Goal: Task Accomplishment & Management: Use online tool/utility

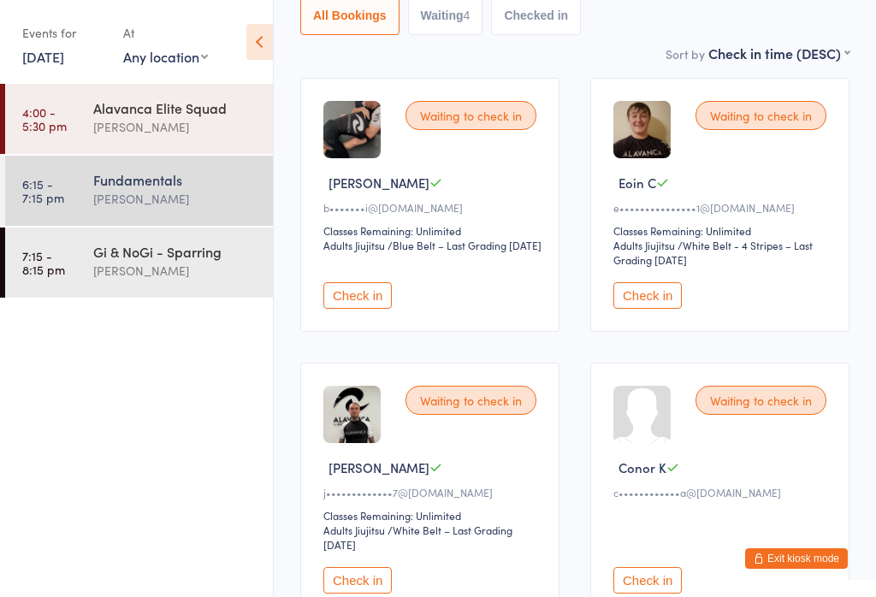
scroll to position [346, 0]
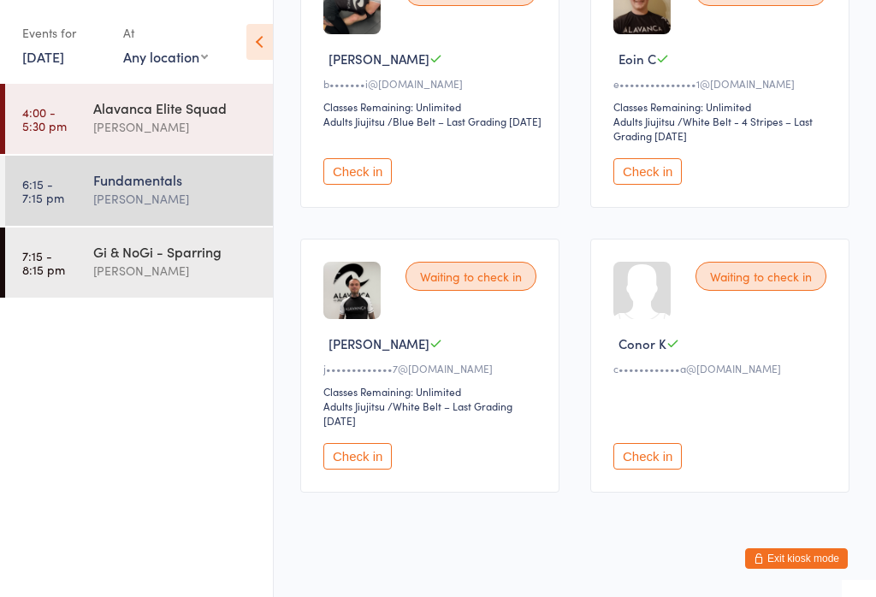
click at [357, 468] on button "Check in" at bounding box center [357, 456] width 68 height 27
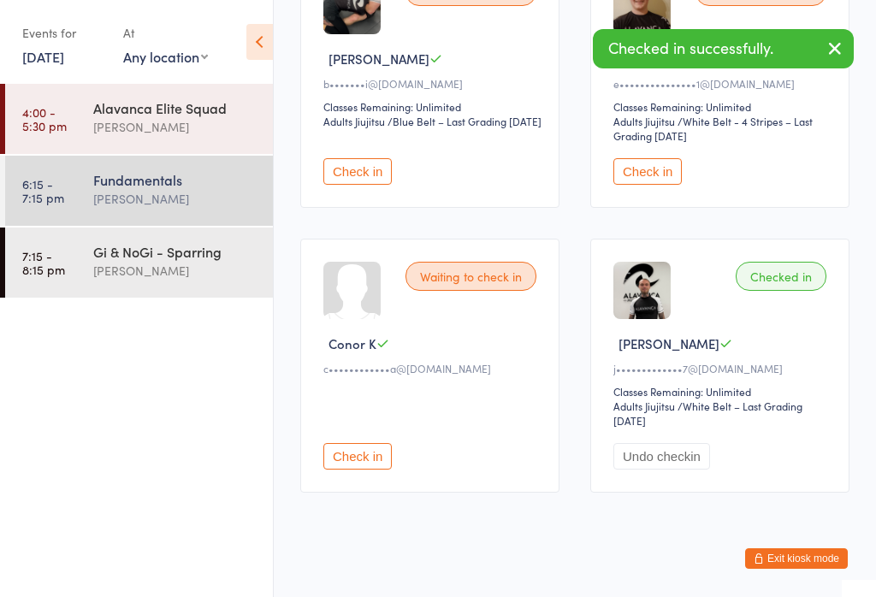
click at [212, 252] on div "Gi & NoGi - Sparring" at bounding box center [175, 251] width 165 height 19
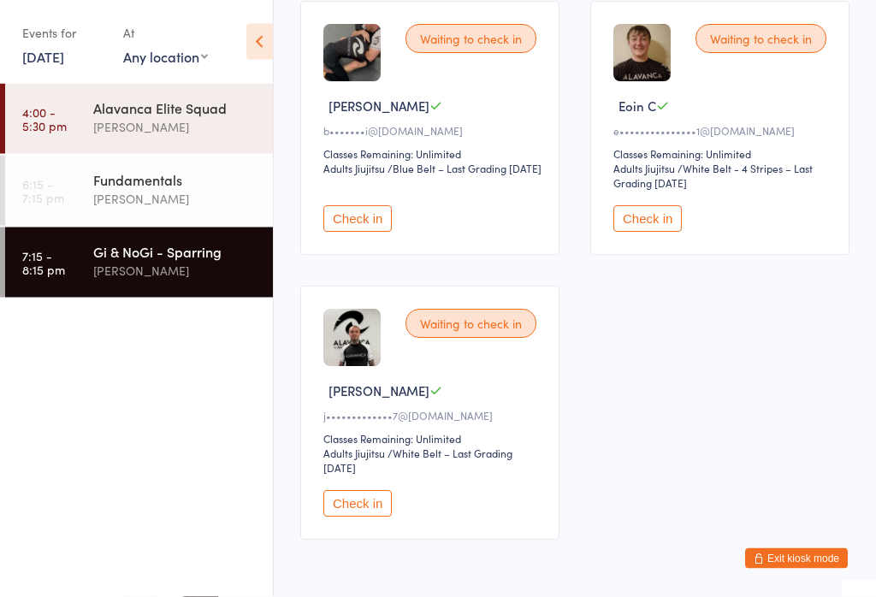
scroll to position [301, 0]
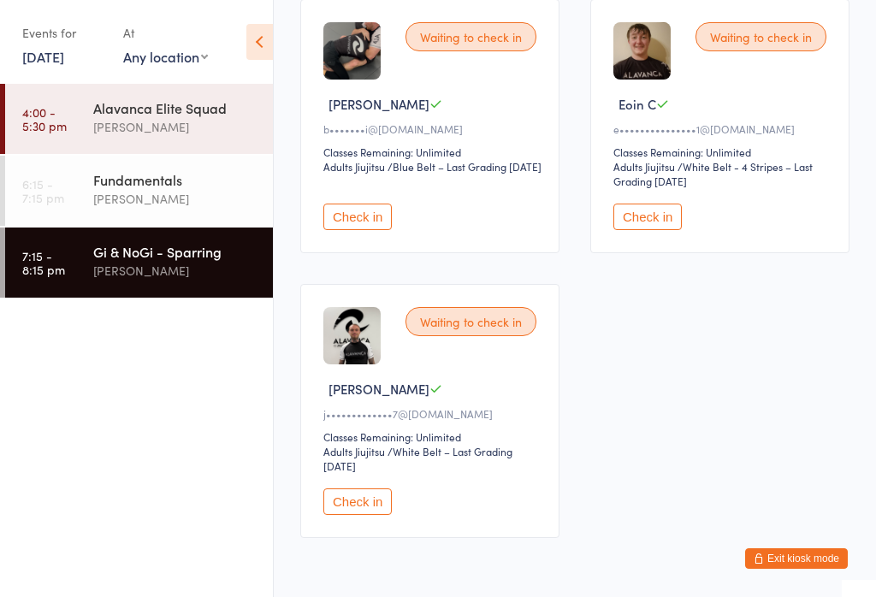
click at [362, 511] on button "Check in" at bounding box center [357, 501] width 68 height 27
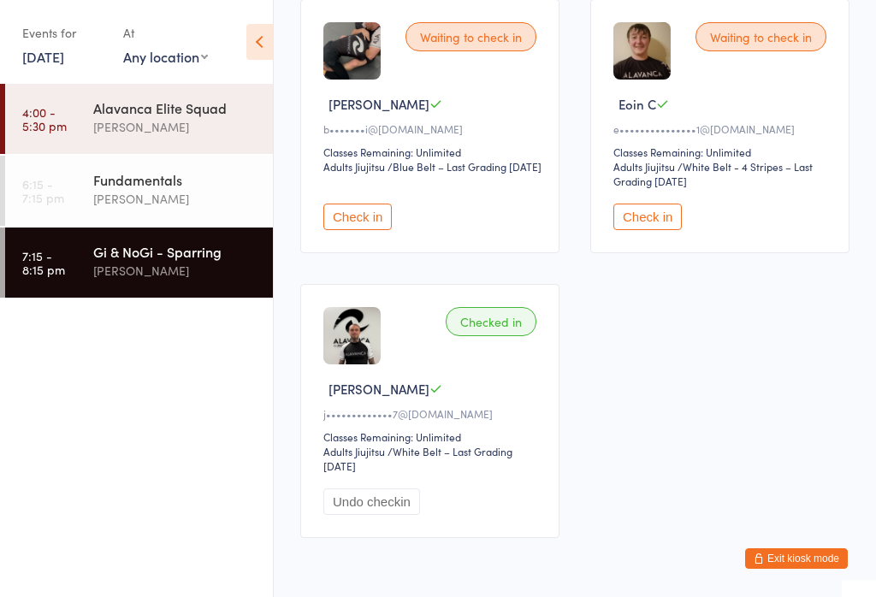
click at [375, 230] on button "Check in" at bounding box center [357, 217] width 68 height 27
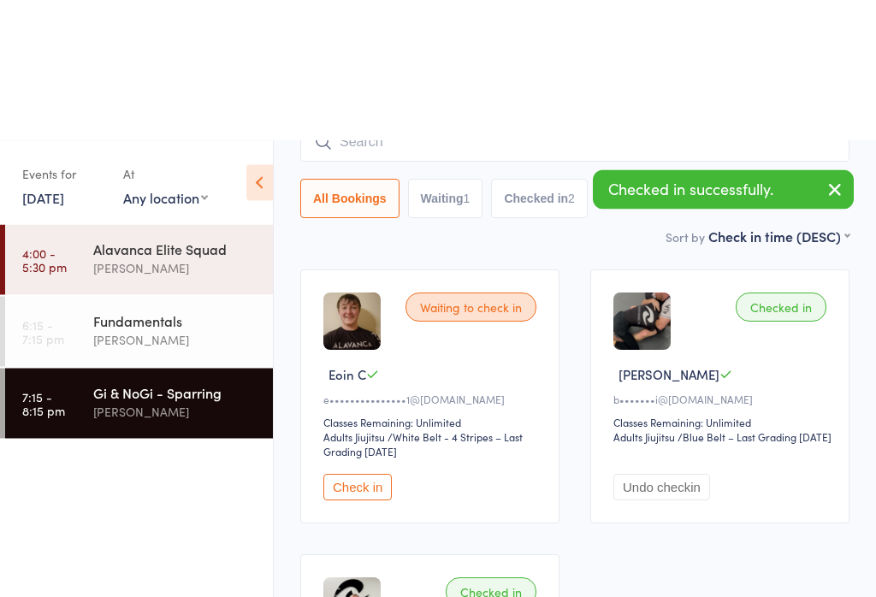
scroll to position [0, 0]
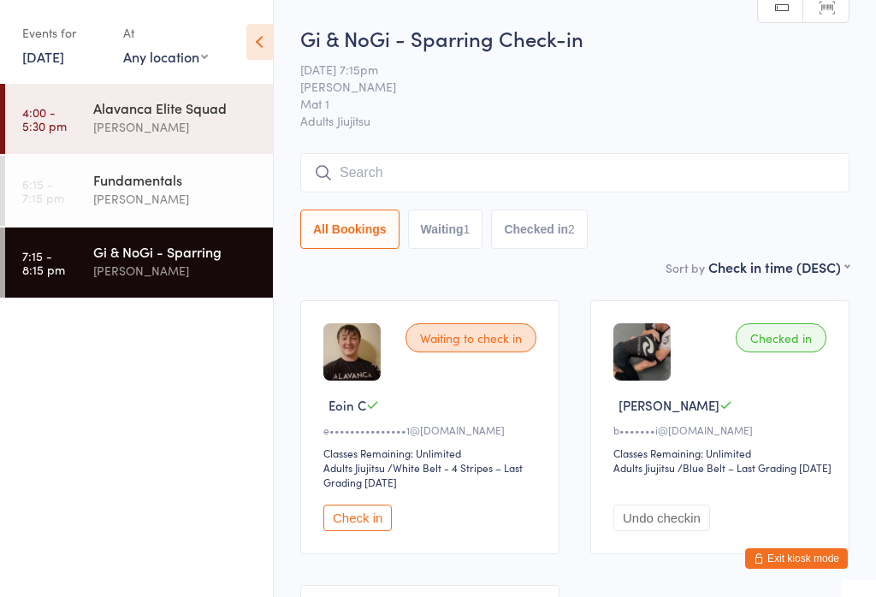
click at [174, 194] on div "[PERSON_NAME]" at bounding box center [175, 199] width 165 height 20
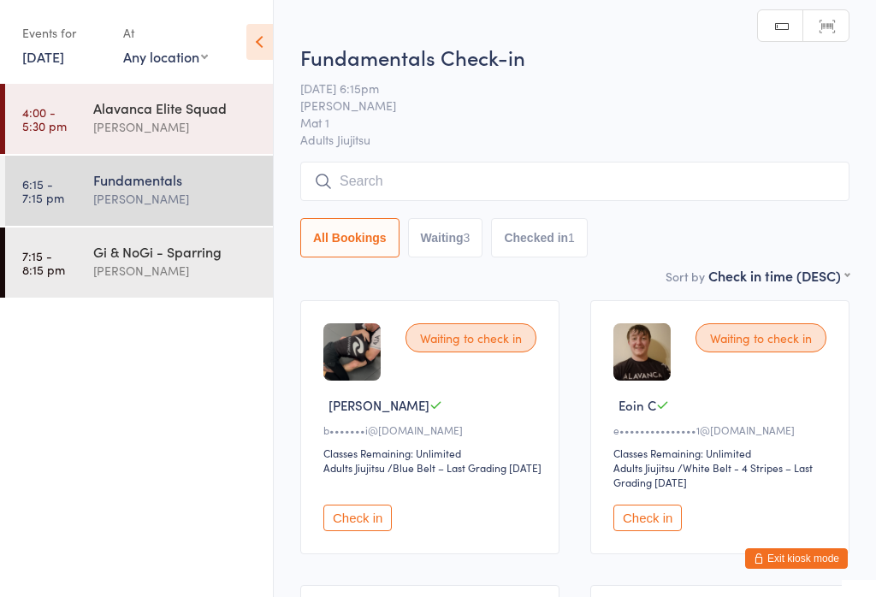
click at [346, 529] on button "Check in" at bounding box center [357, 518] width 68 height 27
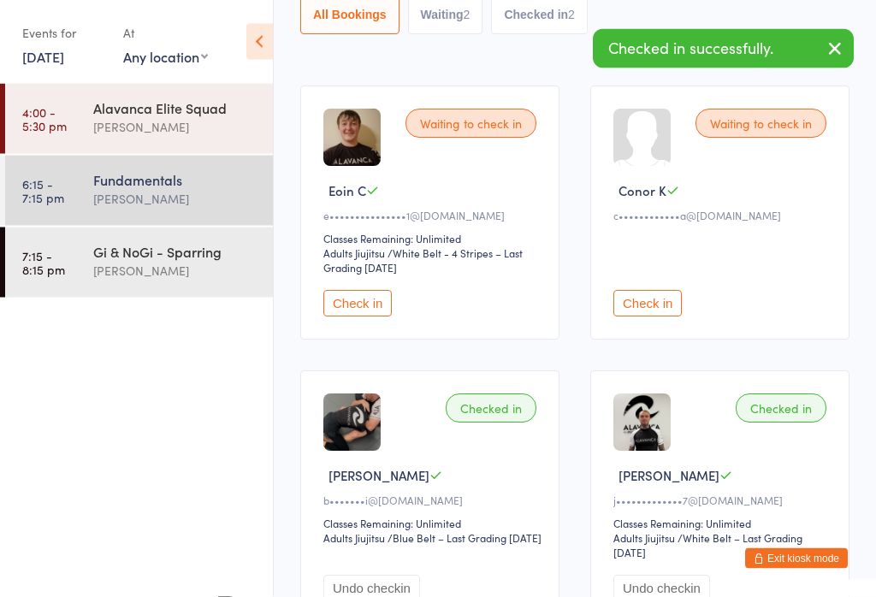
scroll to position [346, 0]
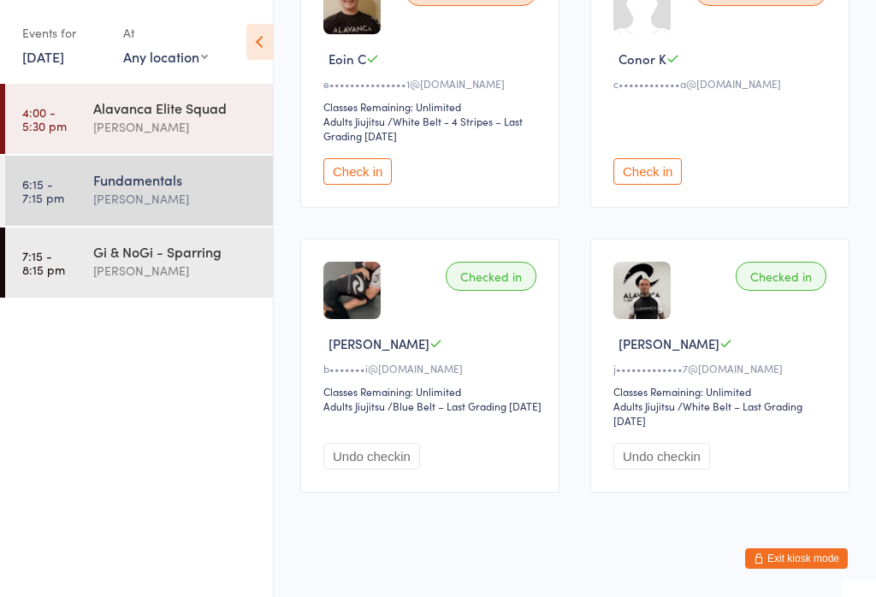
click at [371, 176] on button "Check in" at bounding box center [357, 171] width 68 height 27
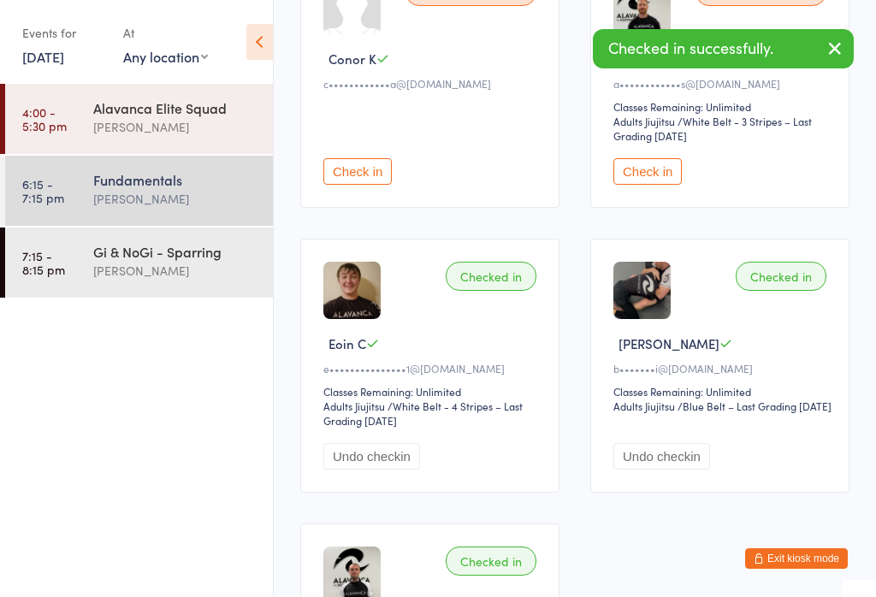
click at [201, 281] on div "[PERSON_NAME]" at bounding box center [175, 271] width 165 height 20
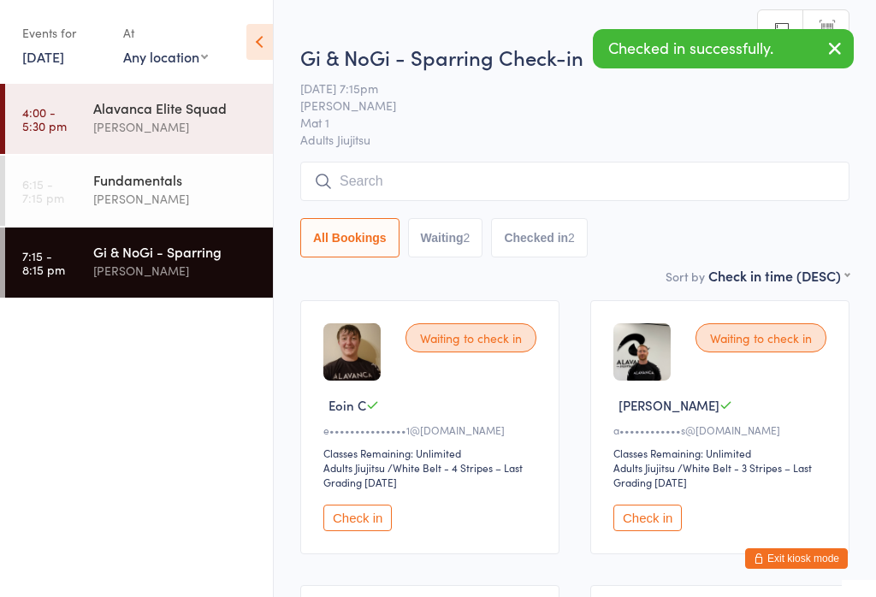
click at [381, 512] on button "Check in" at bounding box center [357, 518] width 68 height 27
click at [613, 517] on button "Check in" at bounding box center [647, 518] width 68 height 27
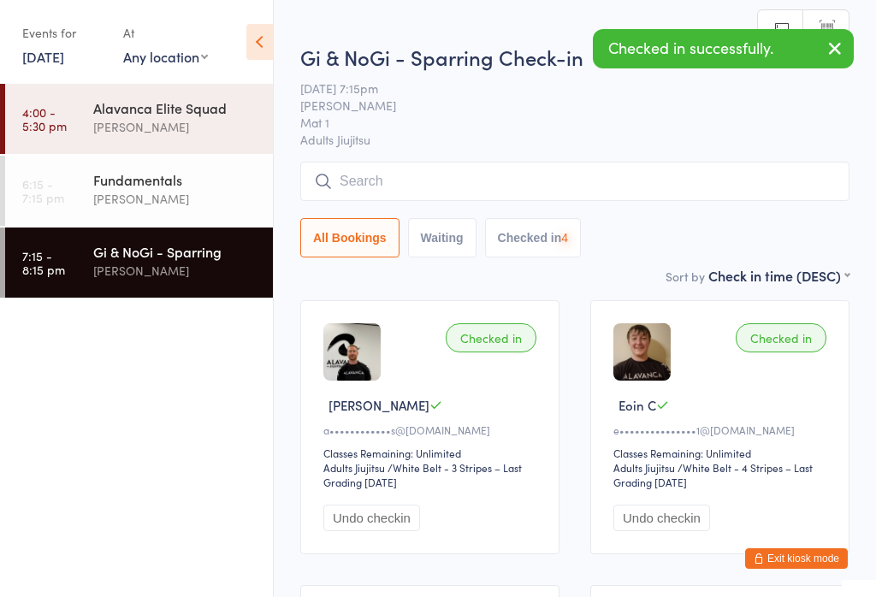
scroll to position [7, 0]
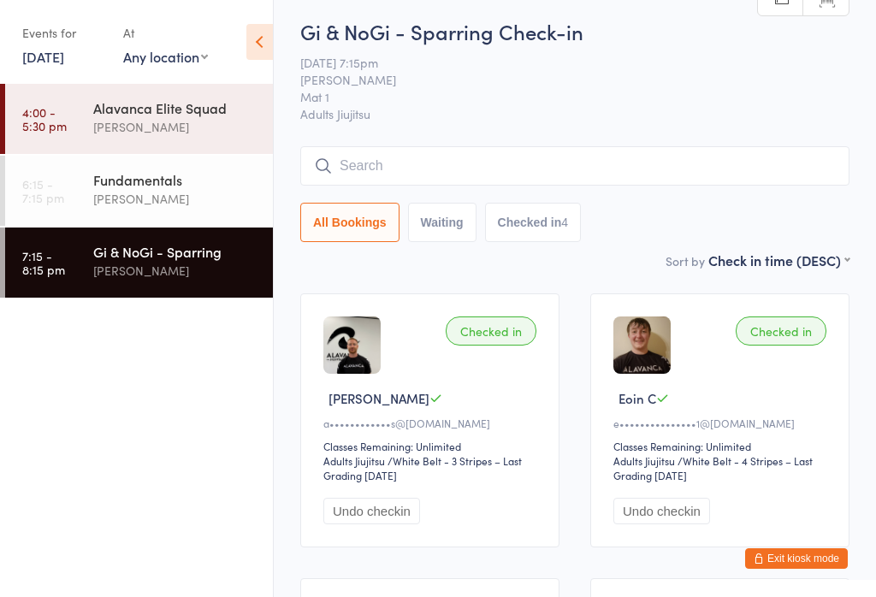
click at [139, 172] on div "Fundamentals" at bounding box center [175, 179] width 165 height 19
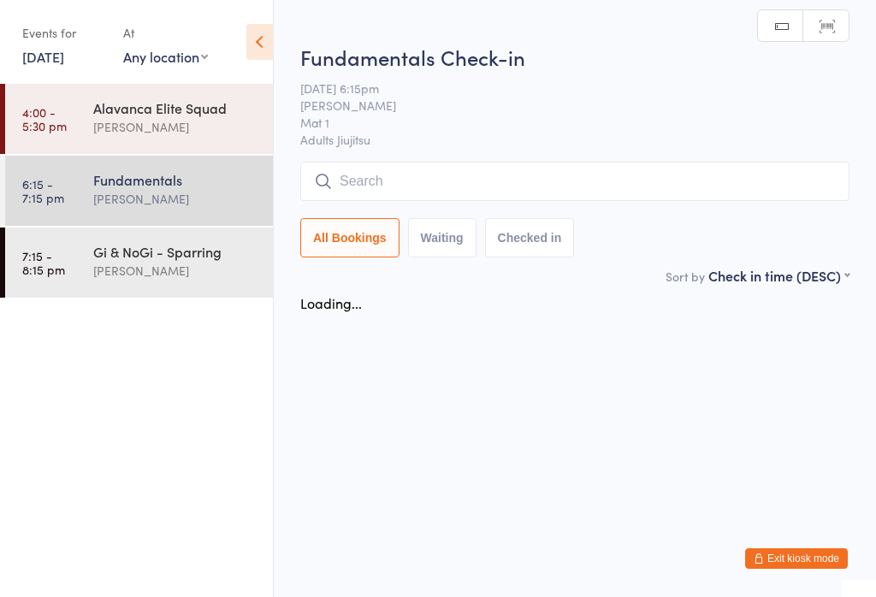
click at [385, 169] on input "search" at bounding box center [574, 181] width 549 height 39
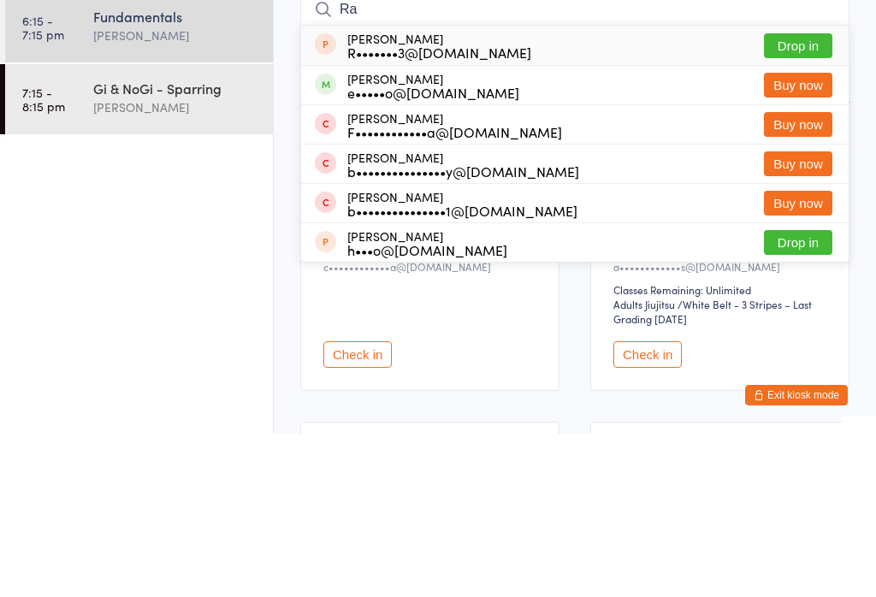
type input "R"
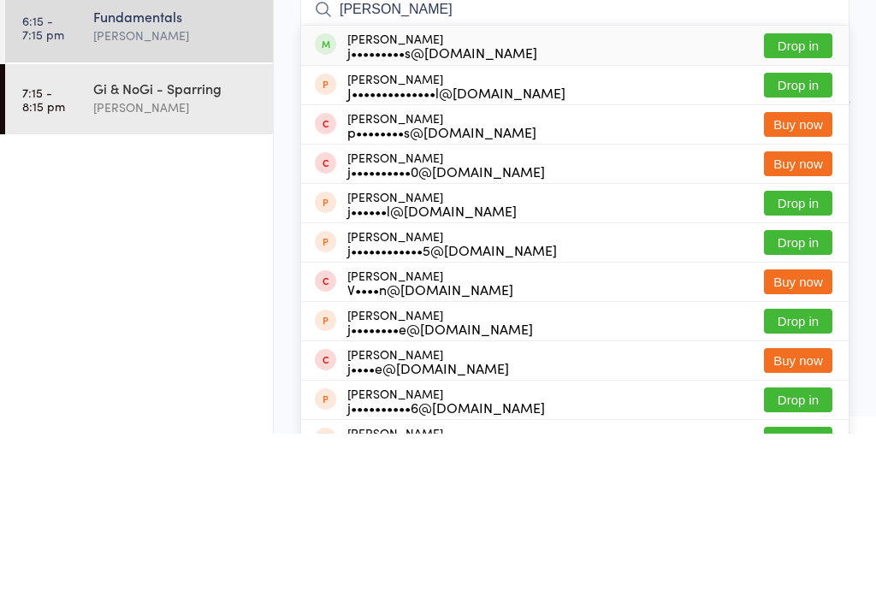
type input "[PERSON_NAME]"
click at [807, 197] on button "Drop in" at bounding box center [798, 209] width 68 height 25
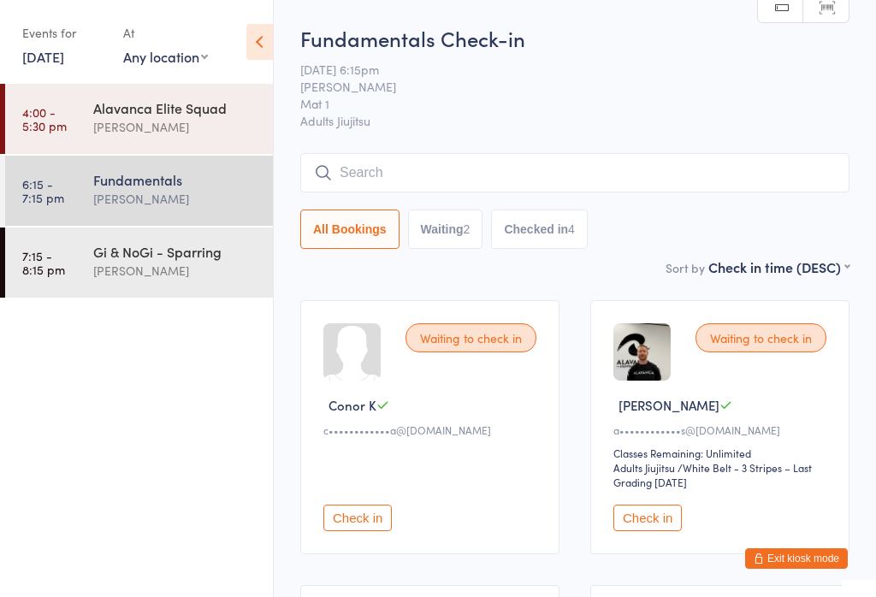
click at [169, 267] on div "[PERSON_NAME]" at bounding box center [175, 271] width 165 height 20
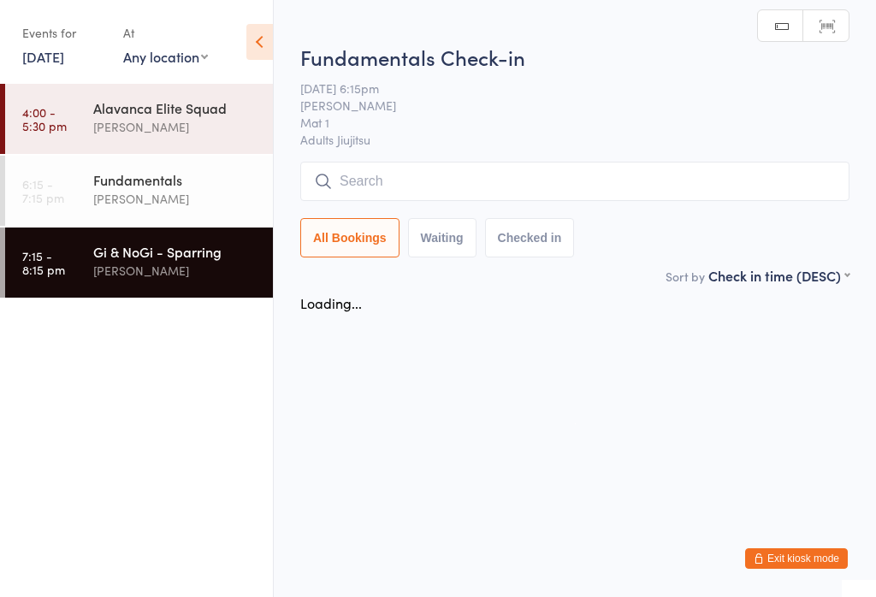
click at [501, 169] on input "search" at bounding box center [574, 181] width 549 height 39
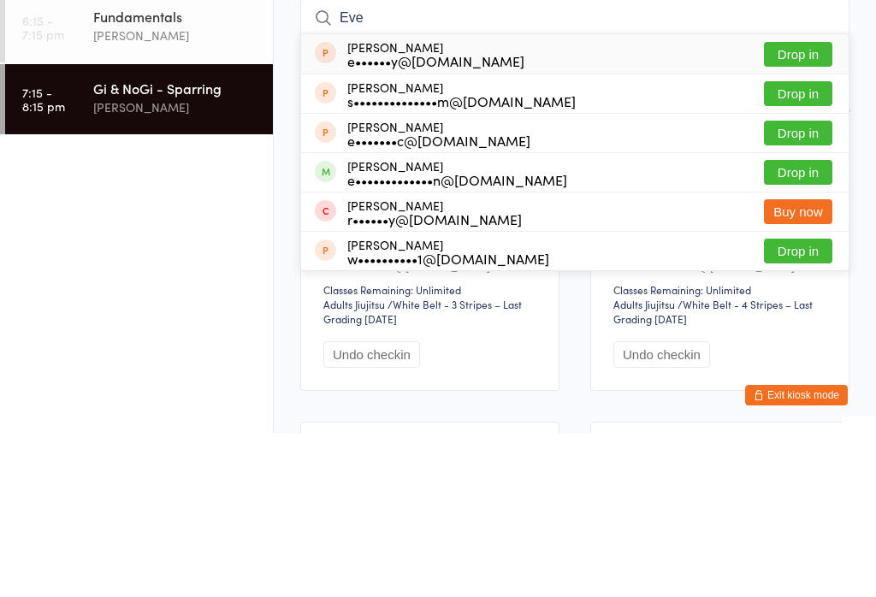
type input "Eve"
click at [814, 323] on button "Drop in" at bounding box center [798, 335] width 68 height 25
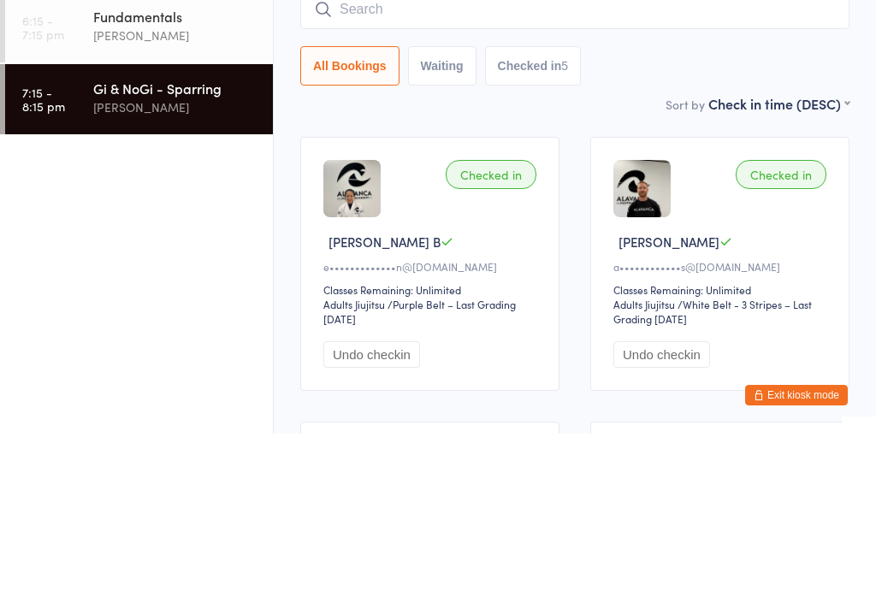
click at [180, 189] on div "[PERSON_NAME]" at bounding box center [175, 199] width 165 height 20
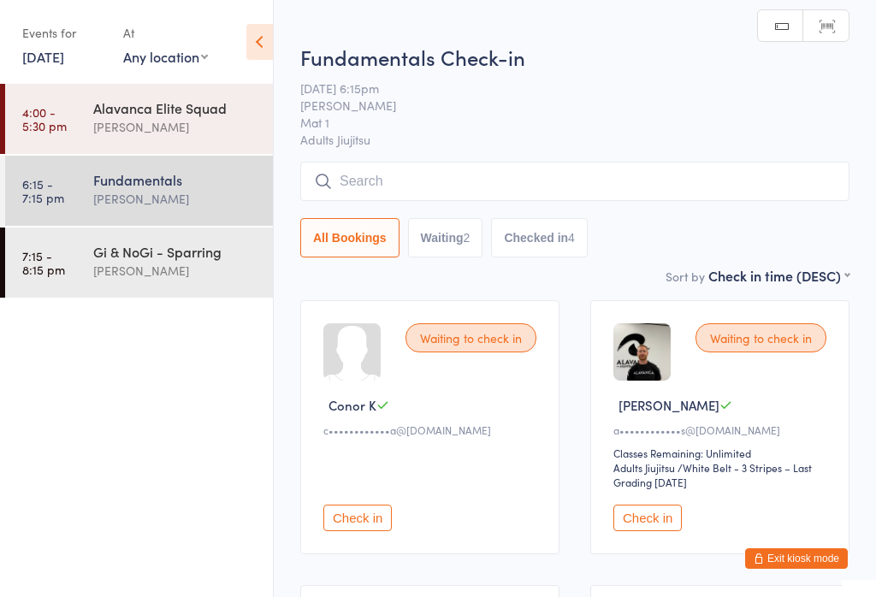
click at [777, 191] on input "search" at bounding box center [574, 181] width 549 height 39
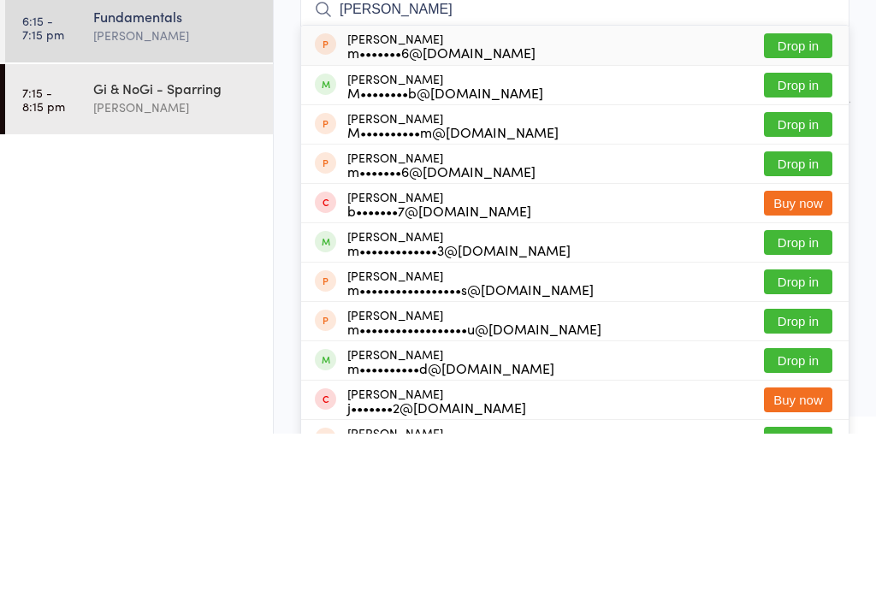
type input "[PERSON_NAME]"
click at [798, 236] on button "Drop in" at bounding box center [798, 248] width 68 height 25
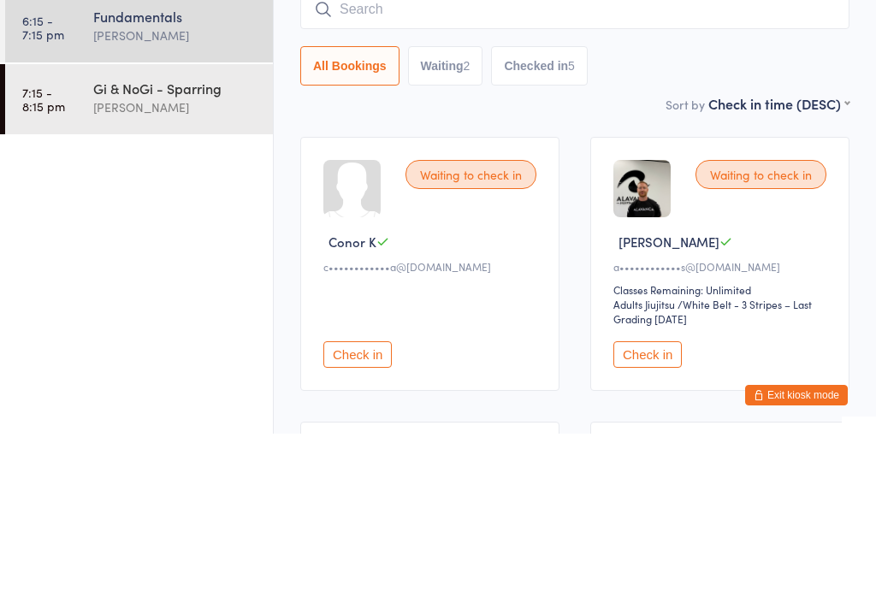
click at [185, 261] on div "[PERSON_NAME]" at bounding box center [175, 271] width 165 height 20
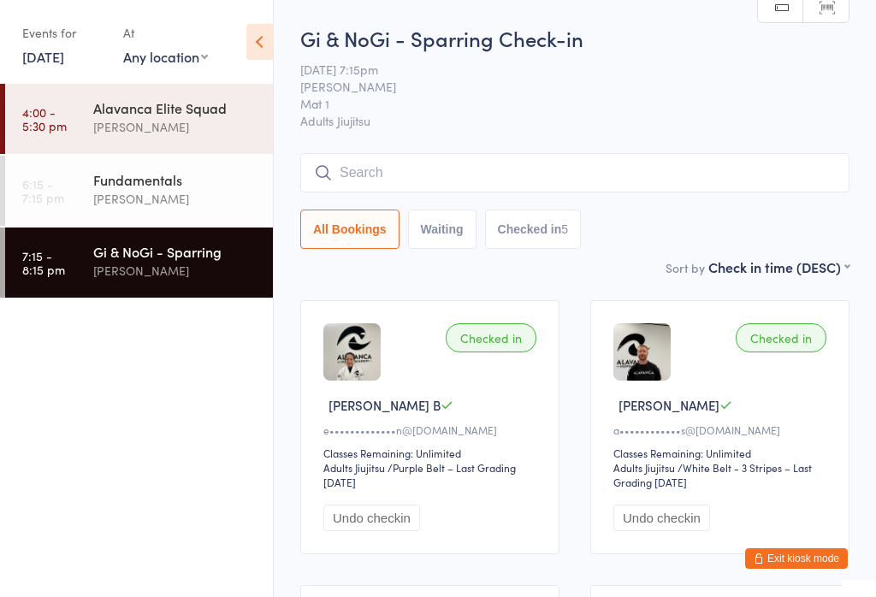
click at [767, 175] on input "search" at bounding box center [574, 172] width 549 height 39
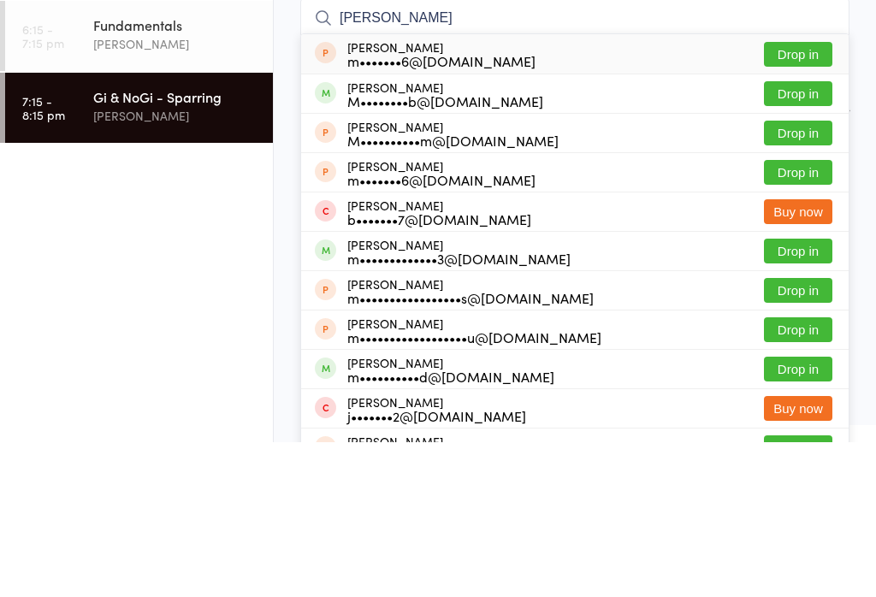
type input "[PERSON_NAME]"
click at [803, 236] on button "Drop in" at bounding box center [798, 248] width 68 height 25
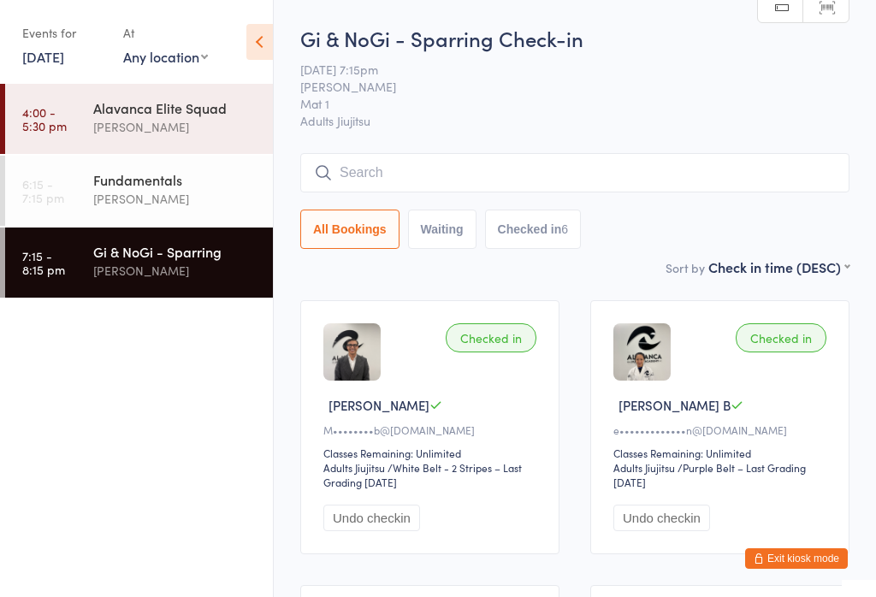
click at [198, 173] on div "Fundamentals" at bounding box center [175, 179] width 165 height 19
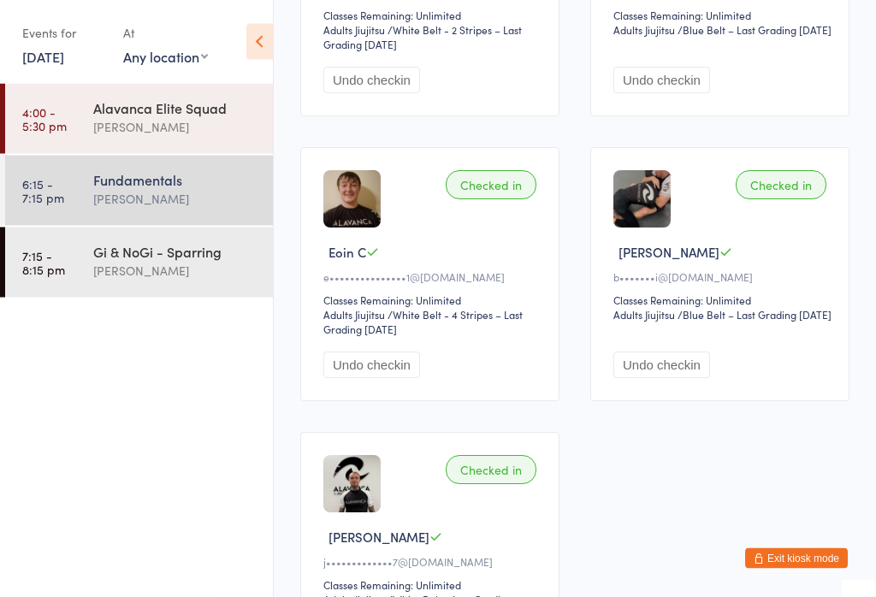
scroll to position [723, 0]
click at [236, 263] on div "[PERSON_NAME]" at bounding box center [175, 271] width 165 height 20
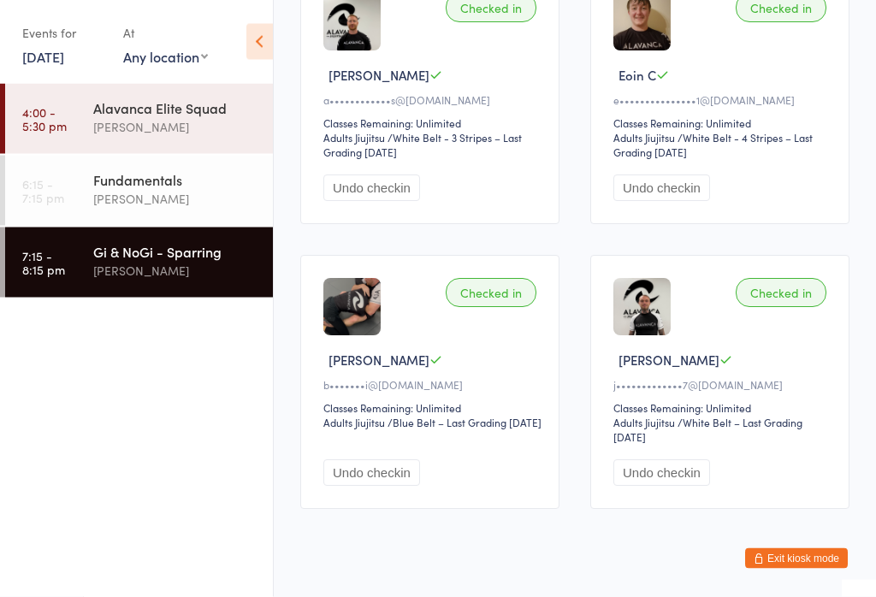
scroll to position [635, 0]
